Goal: Information Seeking & Learning: Find contact information

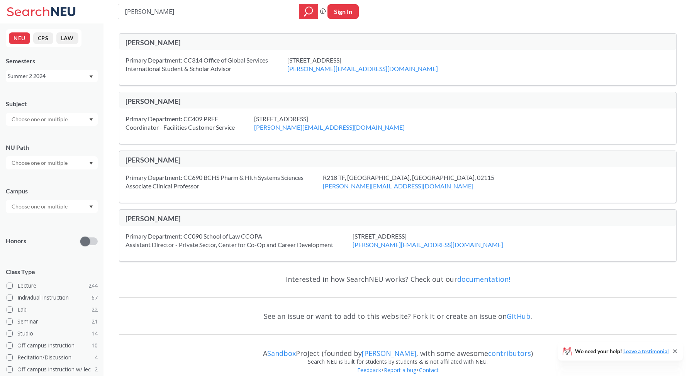
click at [426, 61] on div "Primary Department: CC314 Office of Global Services International Student & Sch…" at bounding box center [397, 68] width 557 height 36
drag, startPoint x: 369, startPoint y: 71, endPoint x: 290, endPoint y: 71, distance: 78.8
click at [290, 71] on div "[STREET_ADDRESS] [PERSON_NAME][EMAIL_ADDRESS][DOMAIN_NAME]" at bounding box center [372, 64] width 170 height 17
copy link "[PERSON_NAME][EMAIL_ADDRESS][DOMAIN_NAME]"
click at [483, 61] on div "Primary Department: CC314 Office of Global Services International Student & Sch…" at bounding box center [397, 68] width 557 height 36
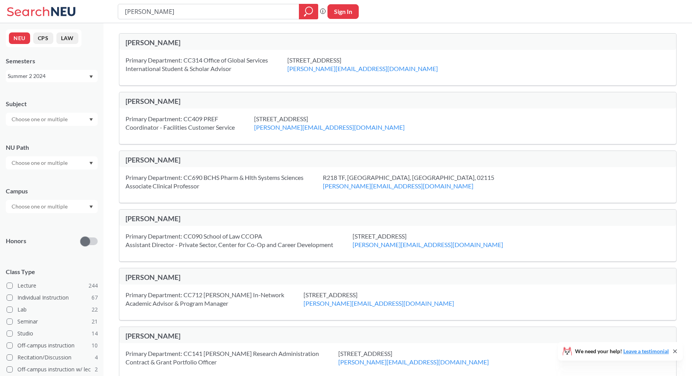
click at [467, 50] on div "Primary Department: CC314 Office of Global Services International Student & Sch…" at bounding box center [397, 68] width 557 height 36
drag, startPoint x: 378, startPoint y: 70, endPoint x: 290, endPoint y: 70, distance: 87.7
click at [290, 70] on div "[STREET_ADDRESS] [PERSON_NAME][EMAIL_ADDRESS][DOMAIN_NAME]" at bounding box center [372, 64] width 170 height 17
copy link "[PERSON_NAME][EMAIL_ADDRESS][DOMAIN_NAME]"
click at [329, 41] on div "[PERSON_NAME]" at bounding box center [262, 42] width 272 height 8
